Goal: Navigation & Orientation: Find specific page/section

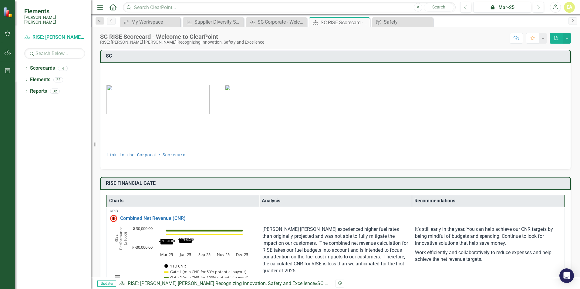
scroll to position [235, 0]
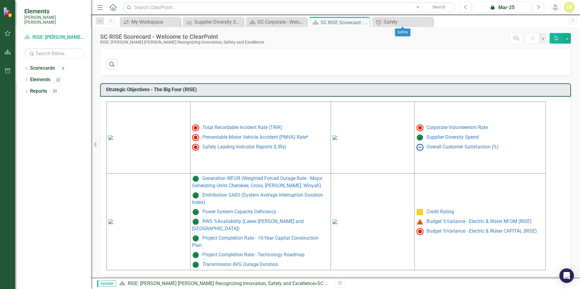
click at [0, 0] on icon "Close" at bounding box center [0, 0] width 0 height 0
click at [437, 140] on link "Supplier Diversity Spend" at bounding box center [453, 137] width 52 height 6
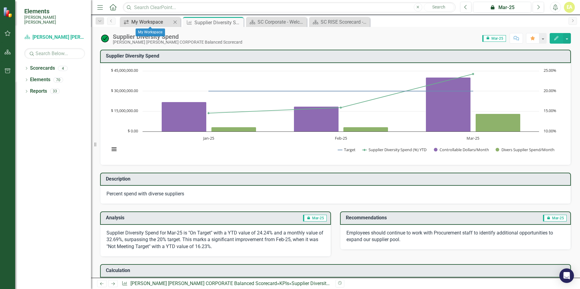
click at [140, 21] on div "My Workspace" at bounding box center [151, 22] width 40 height 8
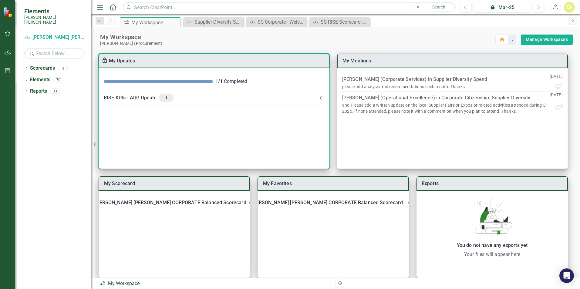
click at [130, 98] on div "RISE KPIs - AUG Update 1" at bounding box center [210, 98] width 213 height 8
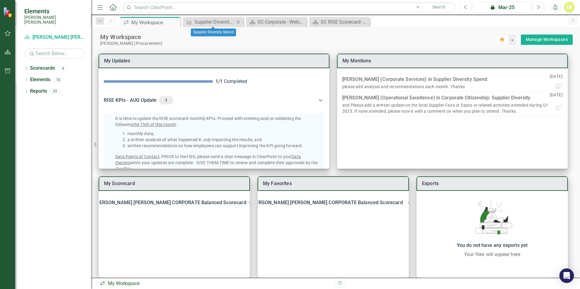
click at [237, 22] on icon "Close" at bounding box center [238, 22] width 6 height 5
click at [206, 19] on div "SC Corporate - Welcome to ClearPoint" at bounding box center [214, 22] width 40 height 8
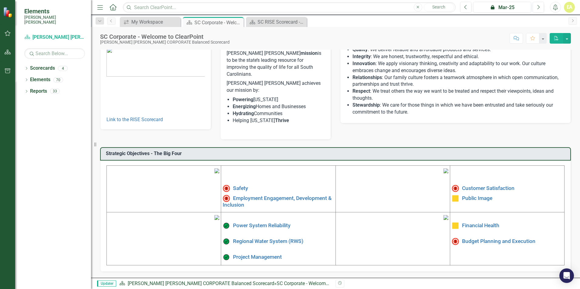
scroll to position [91, 0]
click at [270, 25] on div "SC RISE Scorecard - Welcome to ClearPoint" at bounding box center [278, 22] width 40 height 8
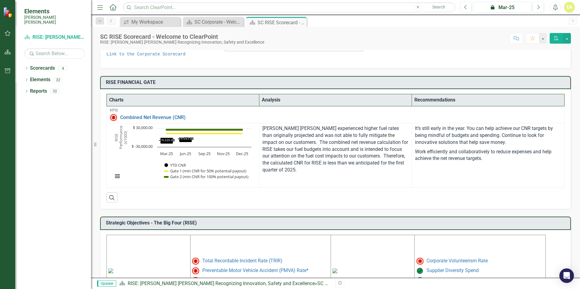
scroll to position [99, 0]
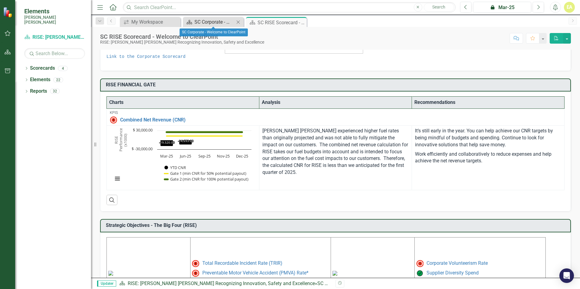
click at [203, 22] on div "SC Corporate - Welcome to ClearPoint" at bounding box center [214, 22] width 40 height 8
